Goal: Ask a question

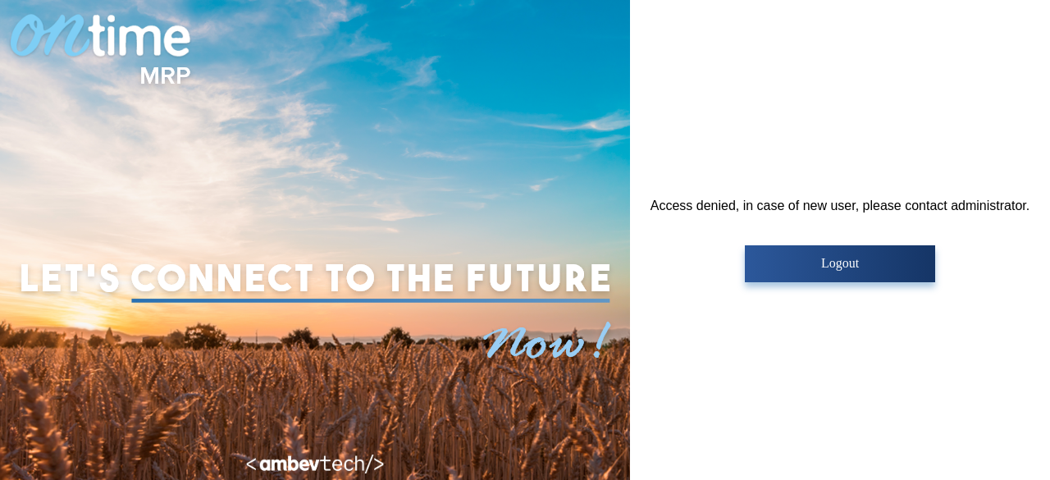
click at [374, 437] on div at bounding box center [315, 240] width 630 height 480
click at [548, 332] on img at bounding box center [315, 276] width 606 height 244
drag, startPoint x: 745, startPoint y: 201, endPoint x: 987, endPoint y: 199, distance: 242.1
click at [987, 199] on div "Access denied, in case of new user, please contact administrator. Logout" at bounding box center [840, 241] width 379 height 84
